Goal: Book appointment/travel/reservation

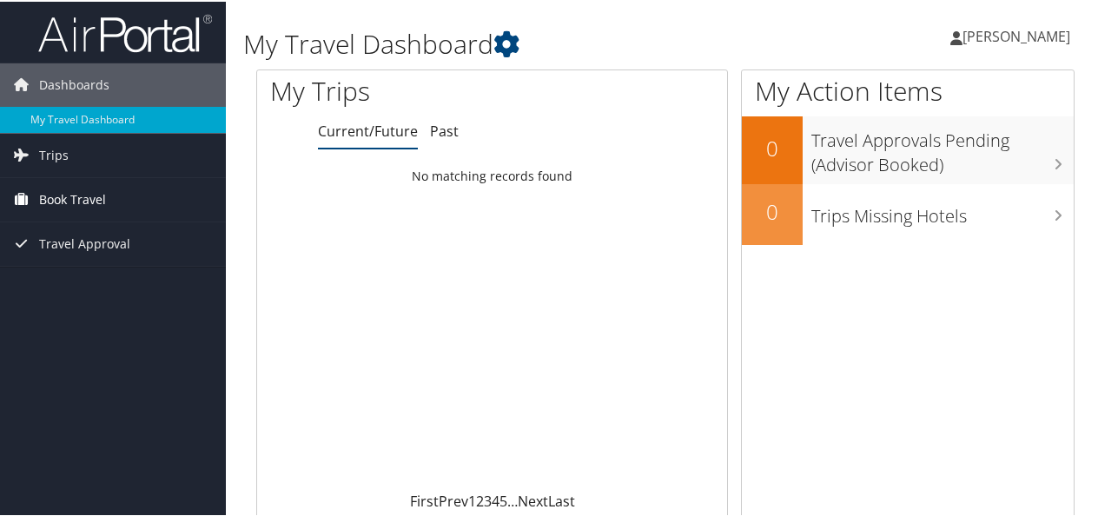
click at [96, 198] on span "Book Travel" at bounding box center [72, 197] width 67 height 43
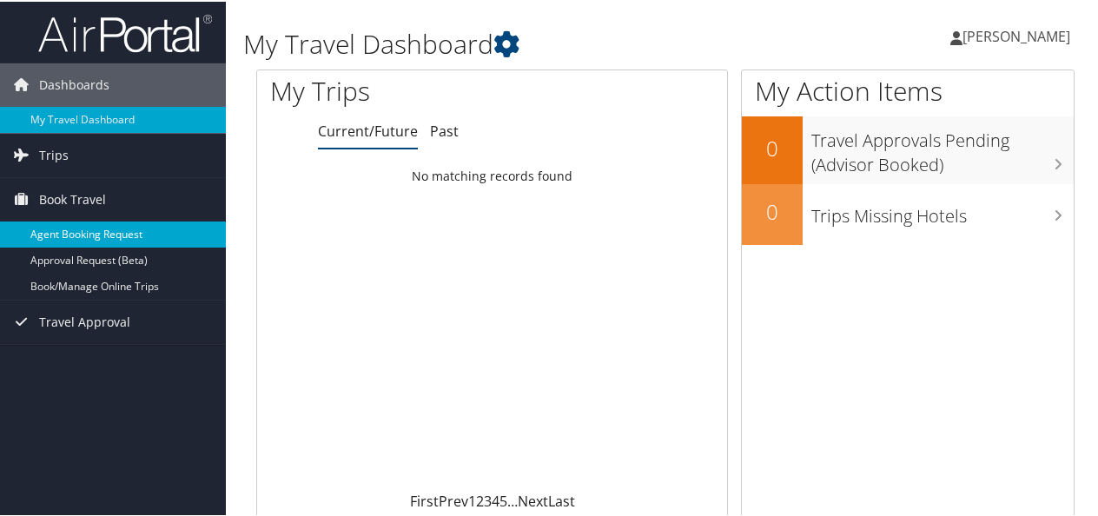
click at [89, 233] on link "Agent Booking Request" at bounding box center [113, 233] width 226 height 26
